Goal: Task Accomplishment & Management: Manage account settings

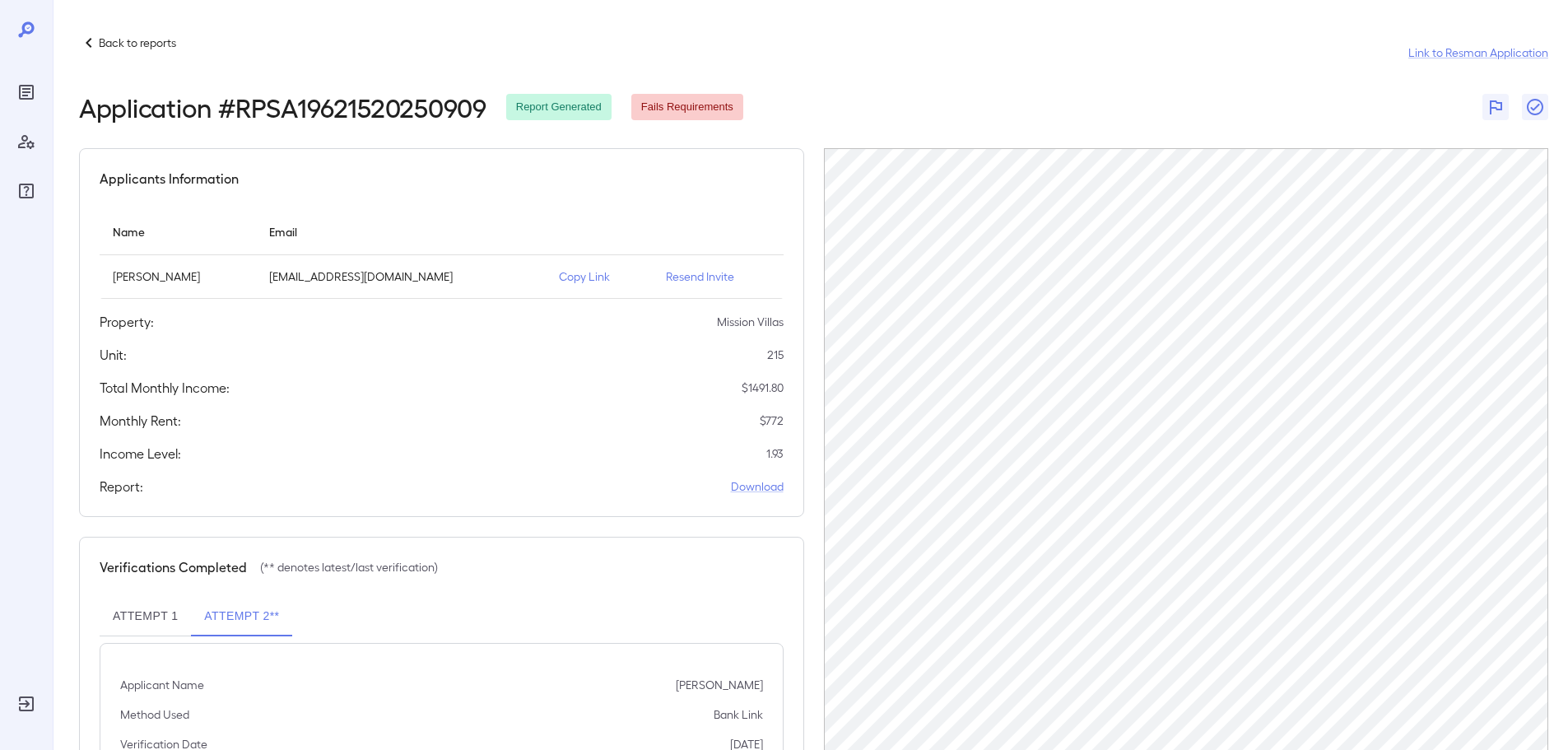
click at [17, 36] on icon at bounding box center [25, 29] width 20 height 20
click at [558, 279] on p "Copy Link" at bounding box center [599, 276] width 81 height 16
click at [558, 273] on p "Copy Link" at bounding box center [599, 276] width 81 height 16
click at [151, 43] on p "Back to reports" at bounding box center [137, 42] width 77 height 16
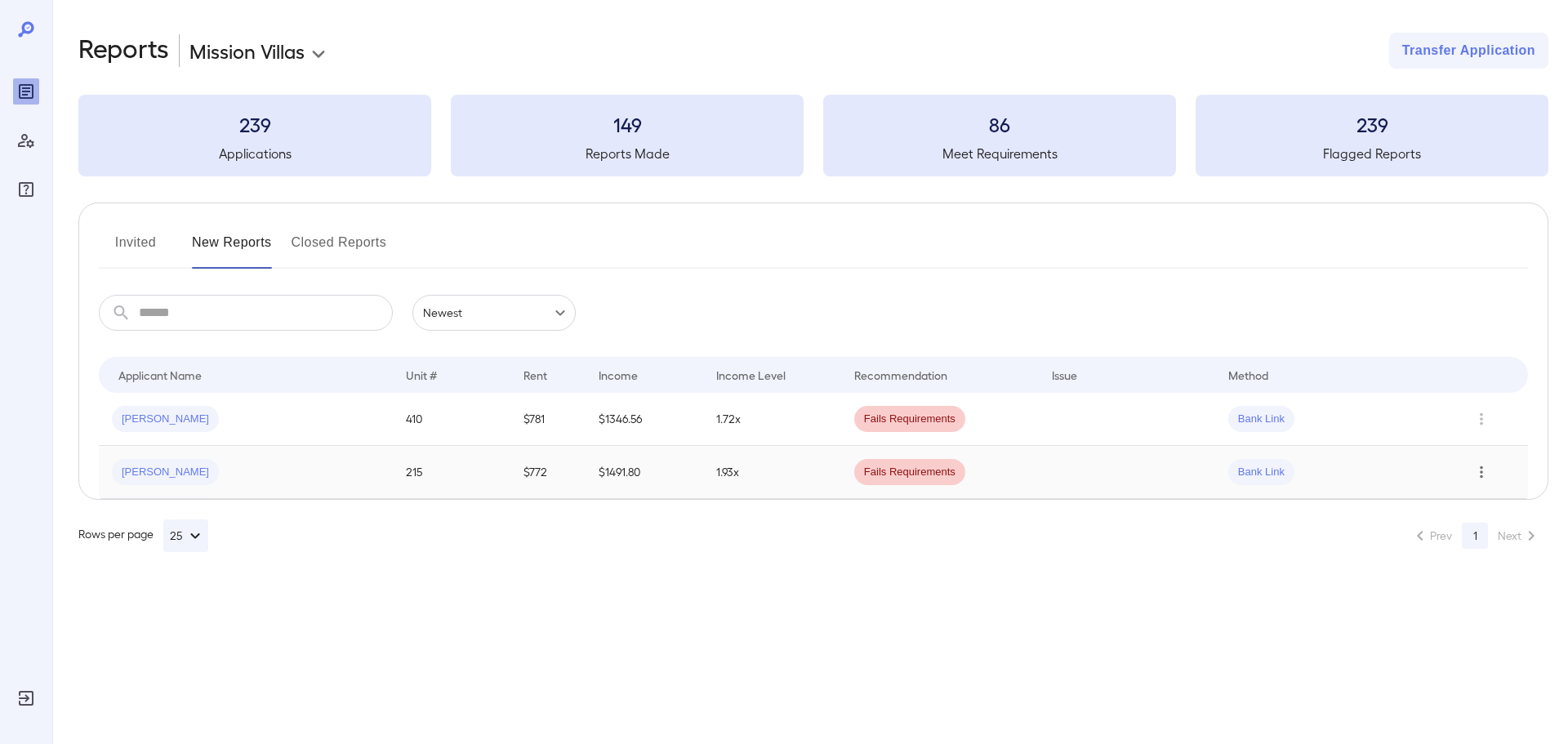
click at [1477, 469] on icon "Row Actions" at bounding box center [1481, 472] width 18 height 20
click at [144, 472] on div at bounding box center [784, 372] width 1568 height 744
click at [163, 474] on span "Michael T..." at bounding box center [165, 472] width 107 height 16
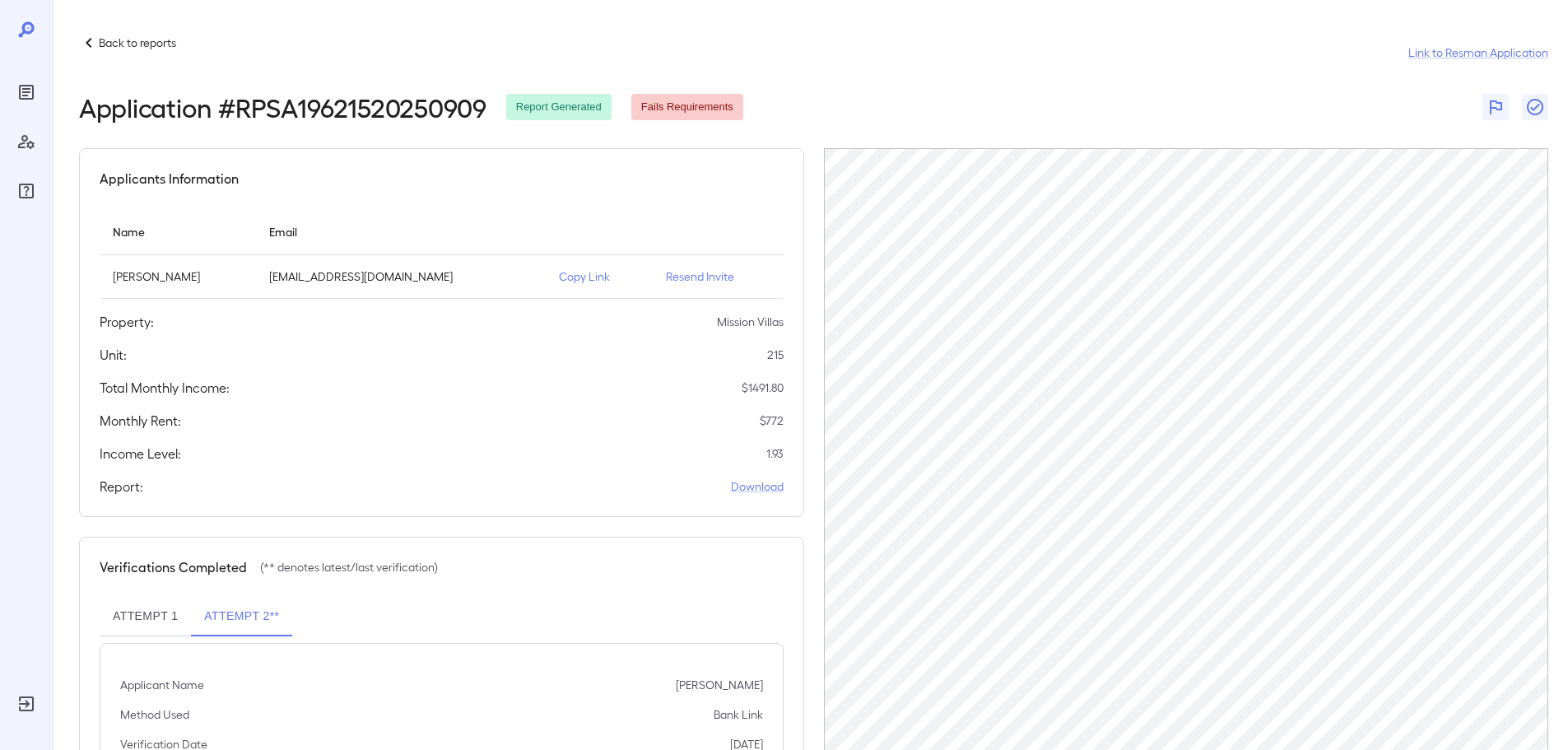
click at [687, 277] on p "Resend Invite" at bounding box center [718, 276] width 105 height 16
drag, startPoint x: 558, startPoint y: 277, endPoint x: 544, endPoint y: 278, distance: 14.0
click at [558, 277] on p "Copy Link" at bounding box center [599, 276] width 81 height 16
click at [126, 43] on p "Back to reports" at bounding box center [137, 42] width 77 height 16
